Goal: Information Seeking & Learning: Learn about a topic

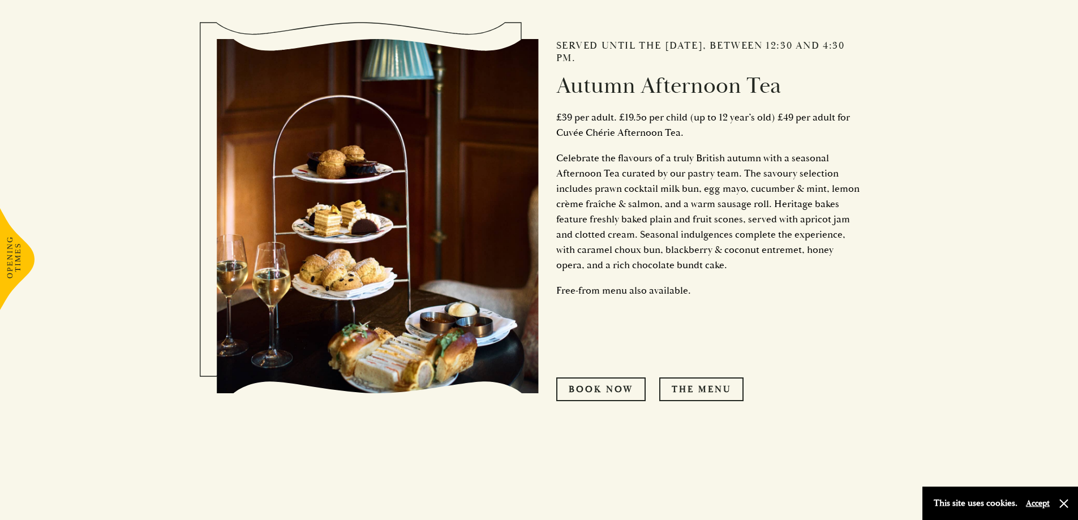
scroll to position [622, 0]
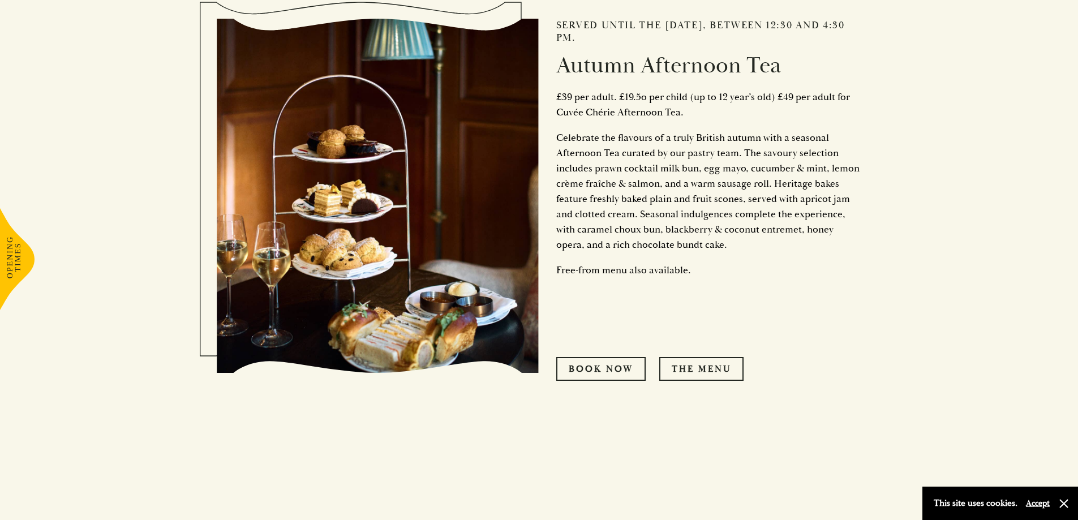
click at [636, 248] on p "Celebrate the flavours of a truly British autumn with a seasonal Afternoon Tea …" at bounding box center [709, 191] width 306 height 122
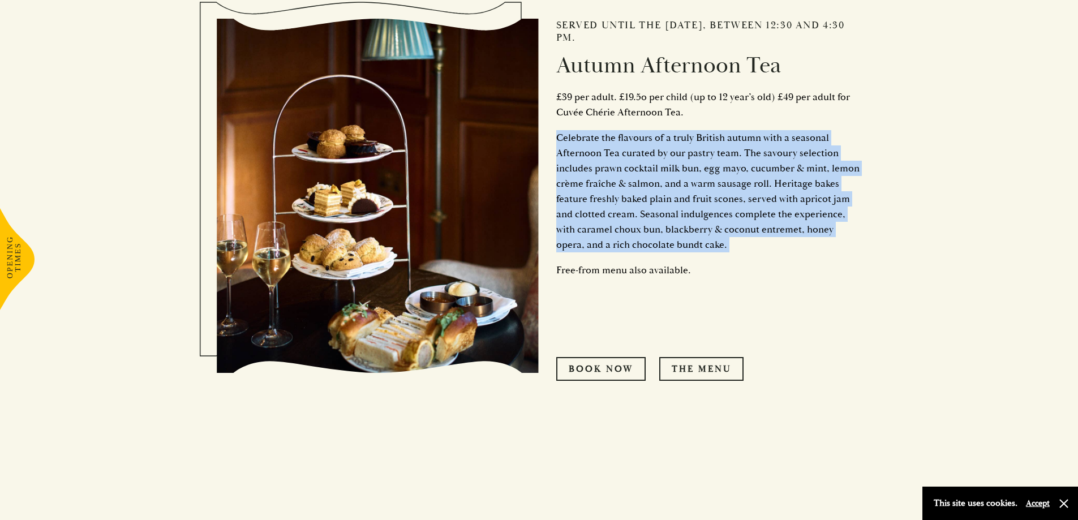
click at [636, 248] on p "Celebrate the flavours of a truly British autumn with a seasonal Afternoon Tea …" at bounding box center [709, 191] width 306 height 122
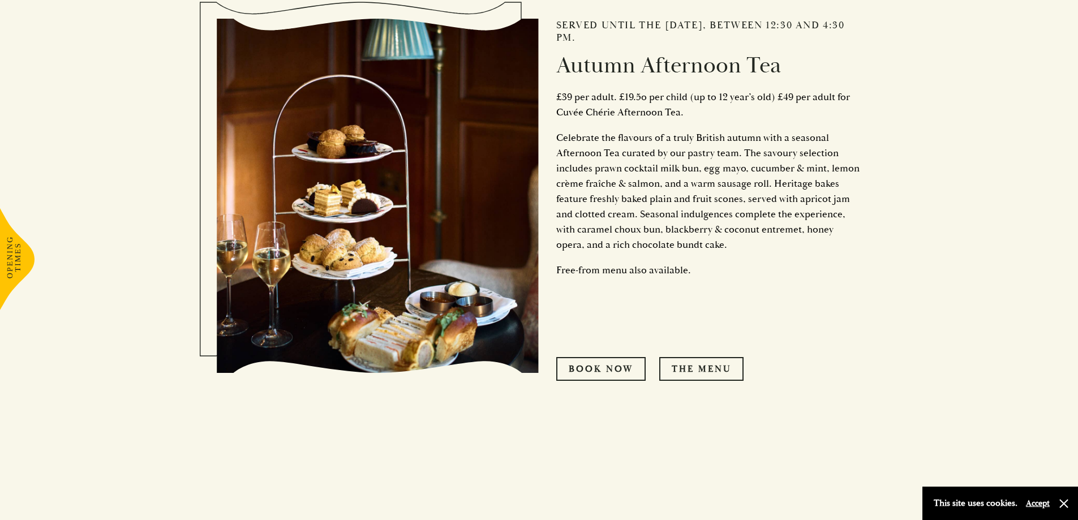
click at [642, 299] on p at bounding box center [709, 295] width 306 height 15
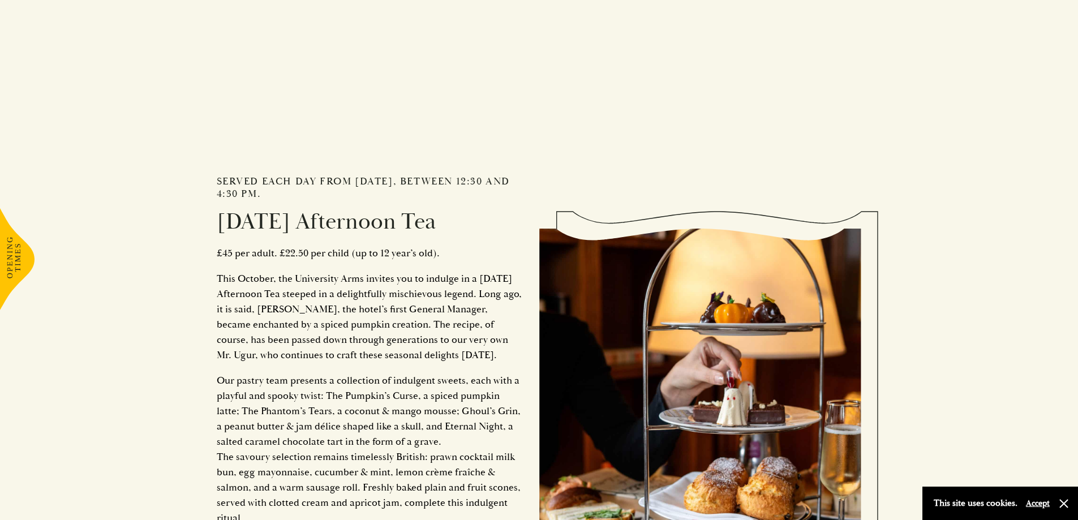
scroll to position [1188, 0]
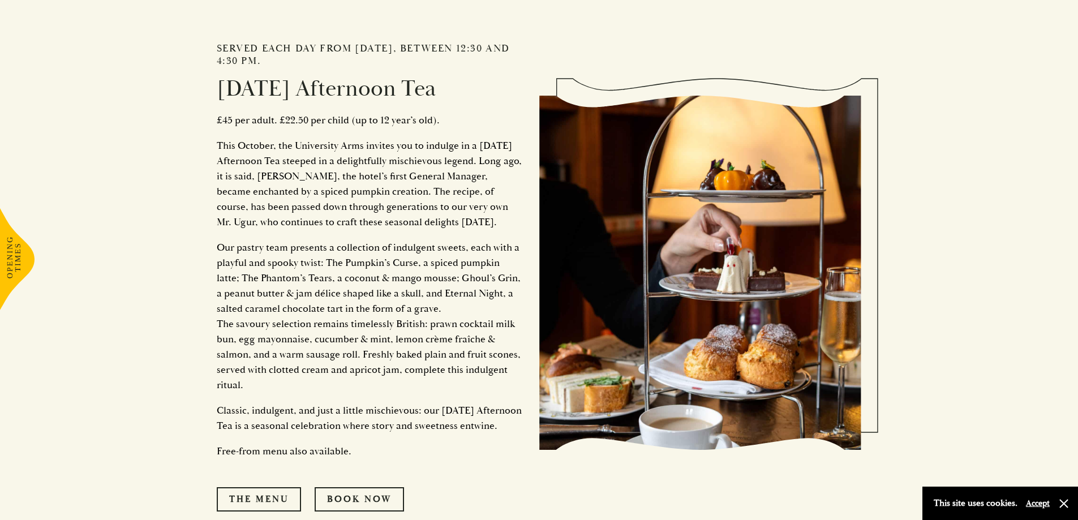
drag, startPoint x: 468, startPoint y: 90, endPoint x: 165, endPoint y: 44, distance: 306.7
click at [218, 44] on div "Served each day from [DATE], between 12:30 and 4:30 pm. [DATE] Afternoon Tea £4…" at bounding box center [378, 272] width 322 height 590
click at [165, 44] on section "Served until the [DATE], between 12:30 and 4:30 pm. Autumn Afternoon Tea £39 pe…" at bounding box center [539, 205] width 1078 height 1746
drag, startPoint x: 208, startPoint y: 43, endPoint x: 485, endPoint y: 79, distance: 279.0
click at [485, 79] on div "Served each day from [DATE], between 12:30 and 4:30 pm. [DATE] Afternoon Tea £4…" at bounding box center [539, 269] width 679 height 696
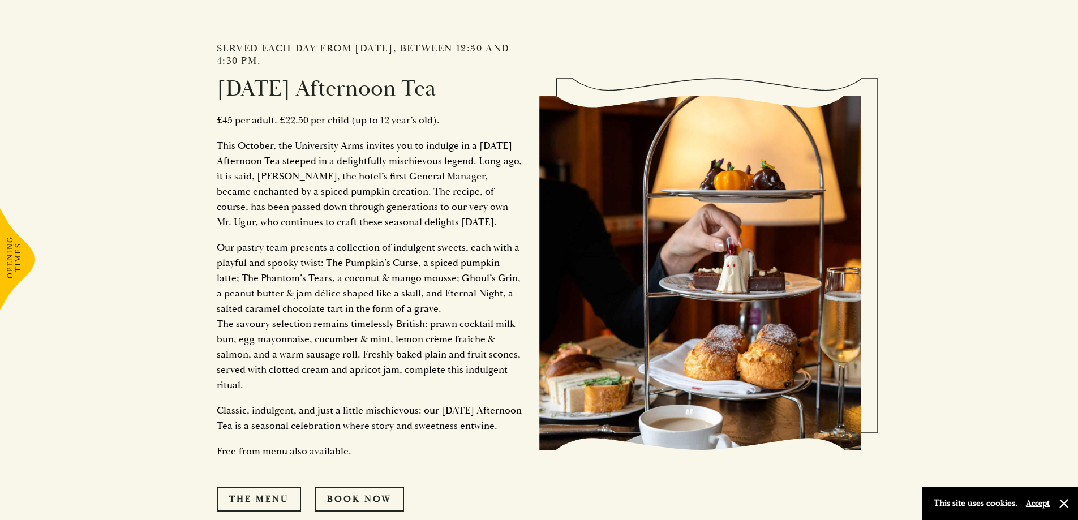
click at [377, 238] on div "Served each day from [DATE], between 12:30 and 4:30 pm. [DATE] Afternoon Tea £4…" at bounding box center [378, 272] width 322 height 590
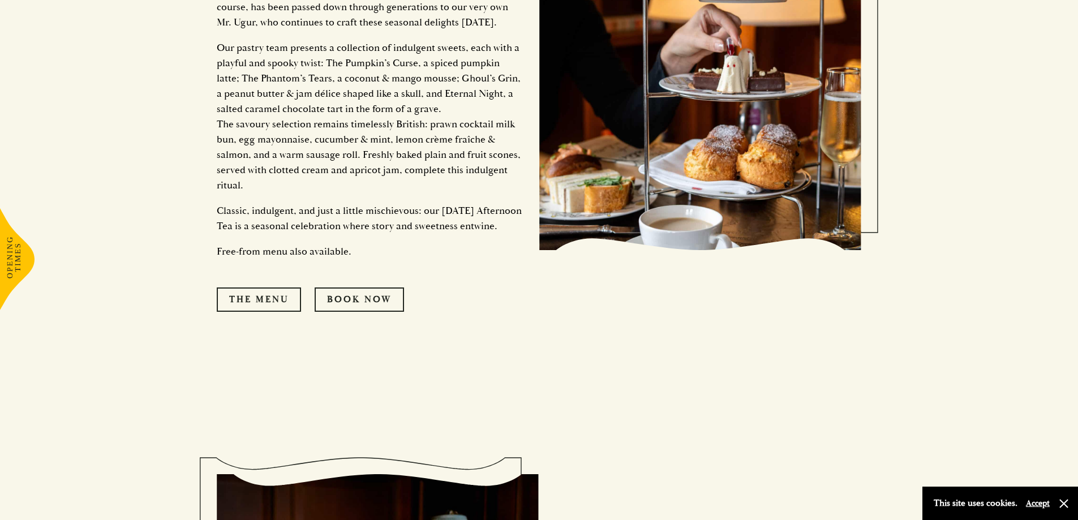
scroll to position [1414, 0]
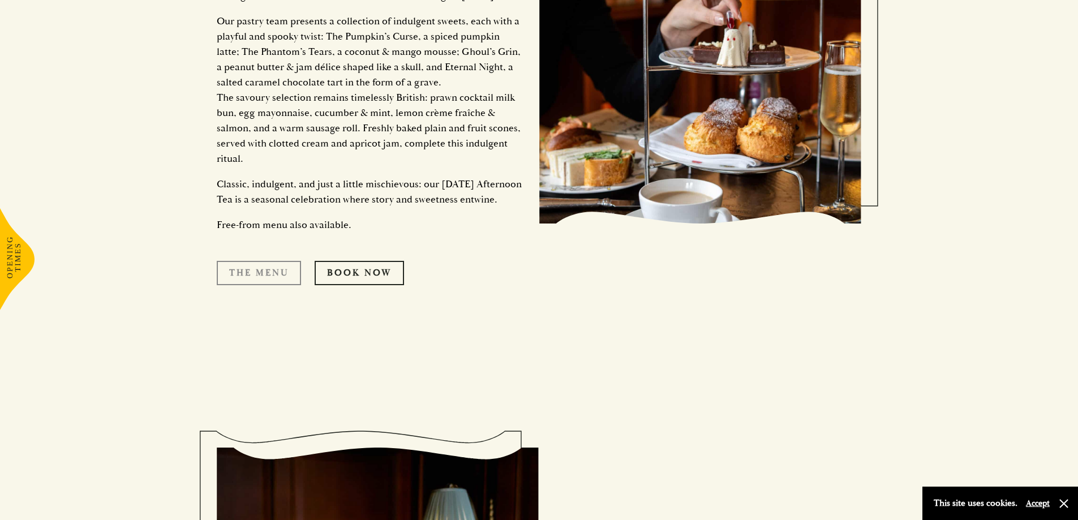
click at [272, 285] on link "The Menu" at bounding box center [259, 273] width 84 height 24
click at [343, 193] on p "Classic, indulgent, and just a little mischievous: our [DATE] Afternoon Tea is …" at bounding box center [370, 192] width 306 height 31
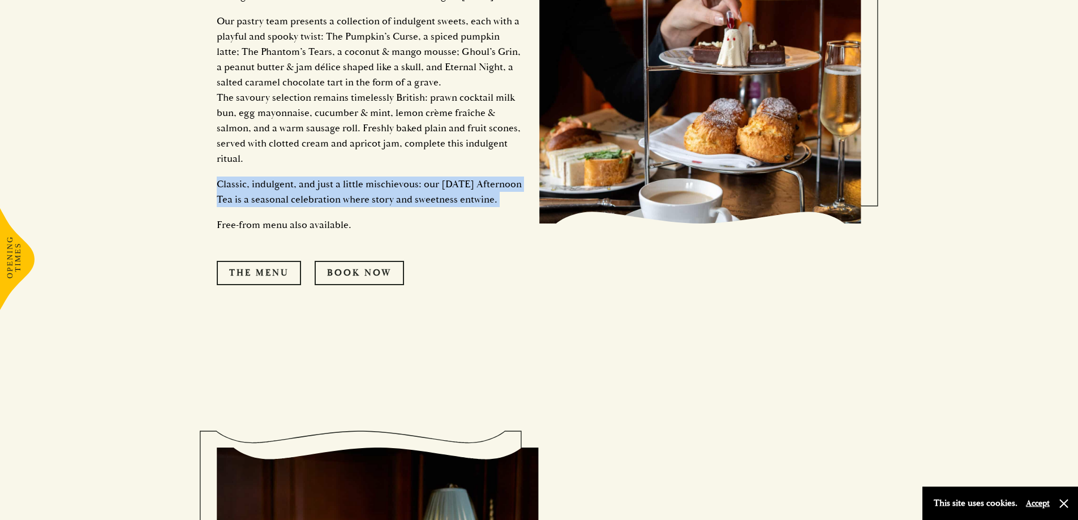
click at [343, 193] on p "Classic, indulgent, and just a little mischievous: our [DATE] Afternoon Tea is …" at bounding box center [370, 192] width 306 height 31
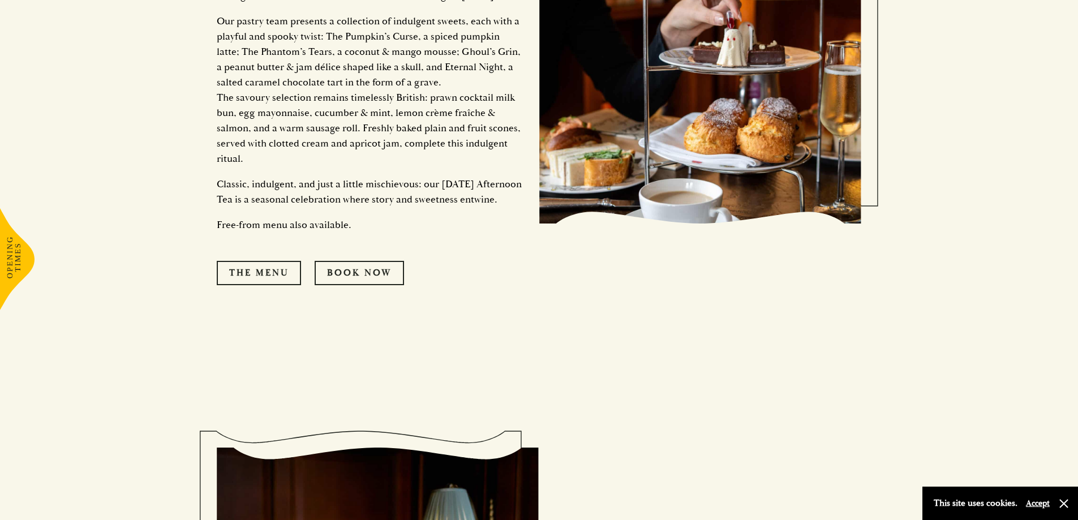
click at [389, 233] on p "Free-from menu also available." at bounding box center [370, 224] width 306 height 15
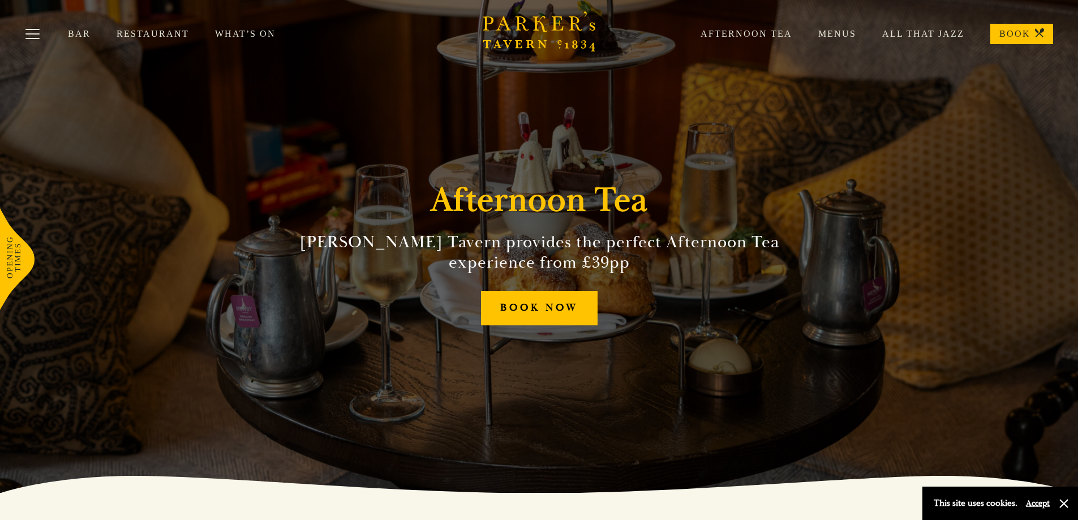
scroll to position [0, 0]
